Goal: Check status: Check status

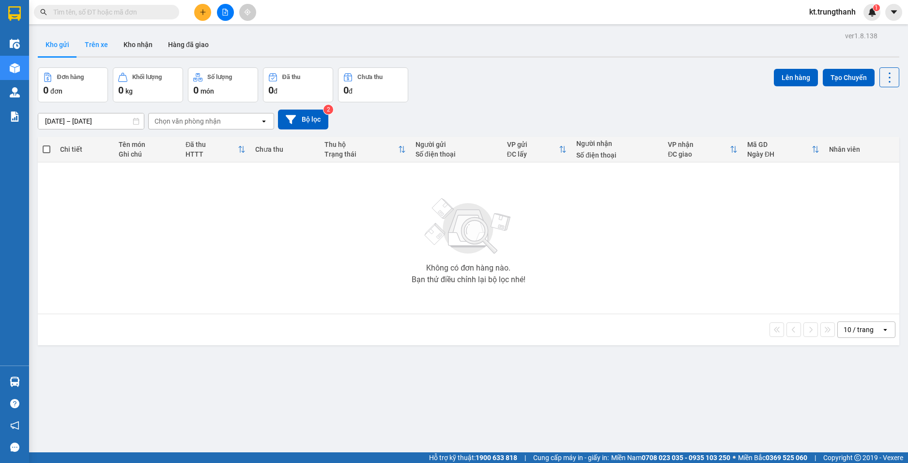
click at [103, 46] on button "Trên xe" at bounding box center [96, 44] width 39 height 23
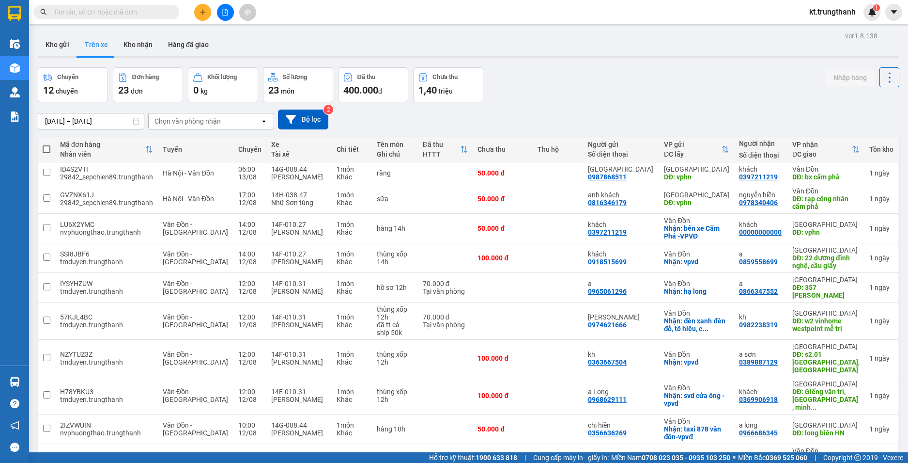
click at [93, 124] on input "[DATE] – [DATE]" at bounding box center [91, 121] width 106 height 16
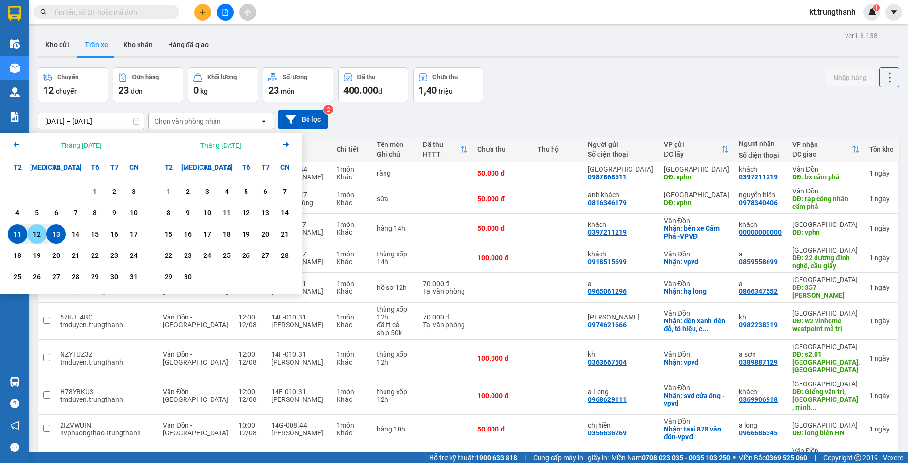
click at [32, 235] on div "12" at bounding box center [37, 234] width 14 height 12
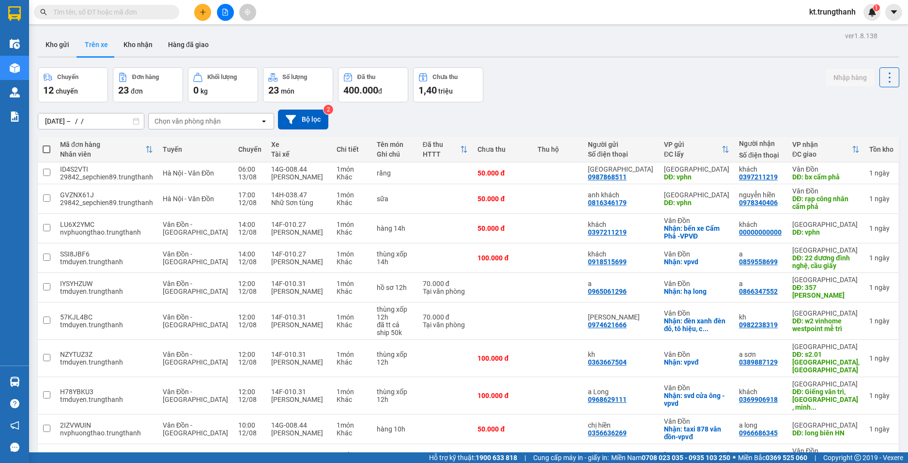
type input "[DATE] – [DATE]"
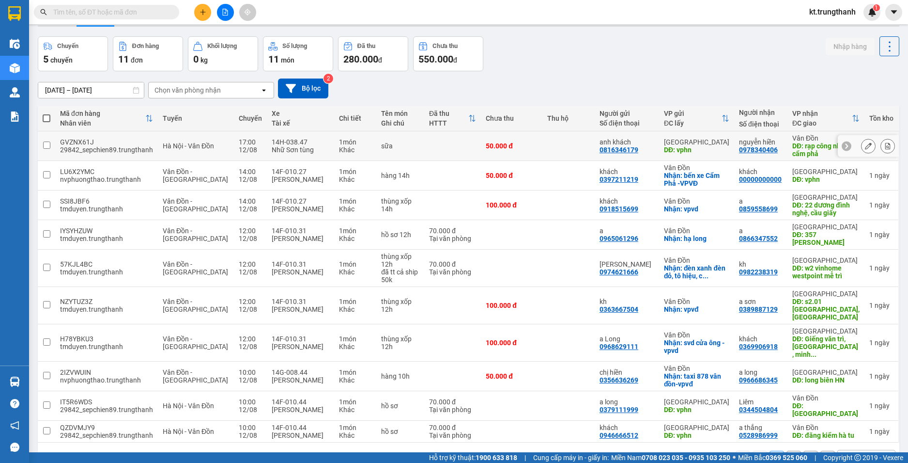
scroll to position [46, 0]
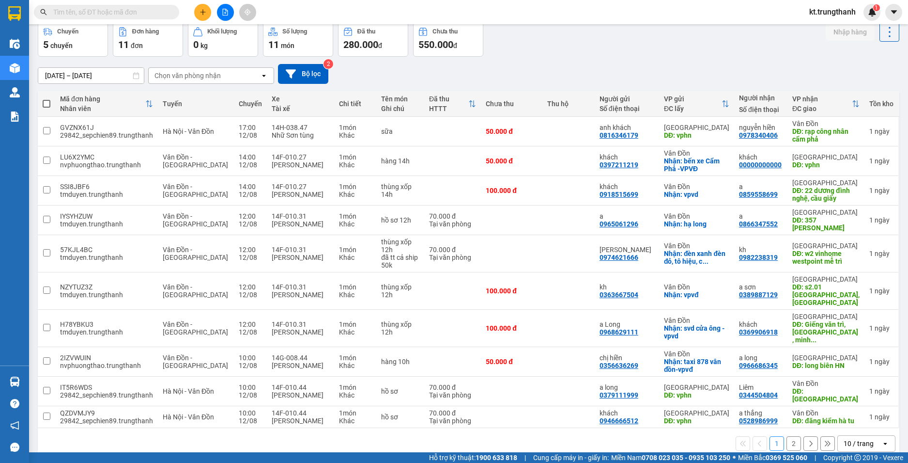
click at [787, 436] on button "2" at bounding box center [794, 443] width 15 height 15
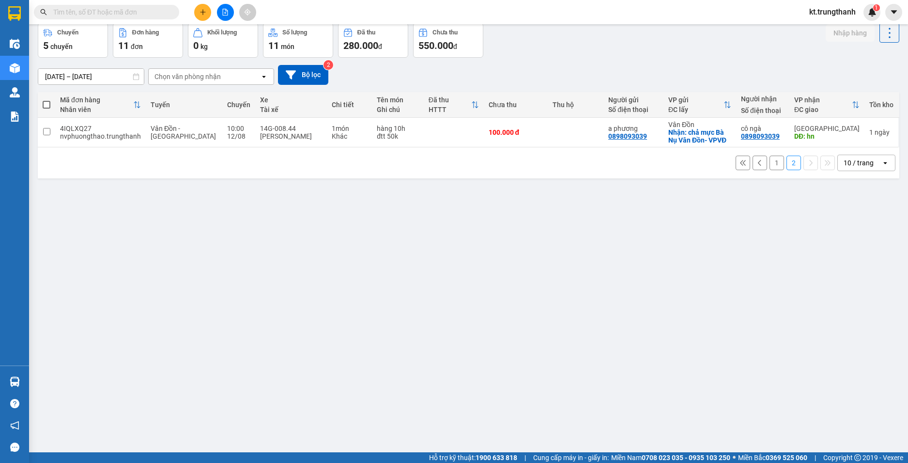
click at [770, 168] on button "1" at bounding box center [777, 163] width 15 height 15
